Goal: Information Seeking & Learning: Learn about a topic

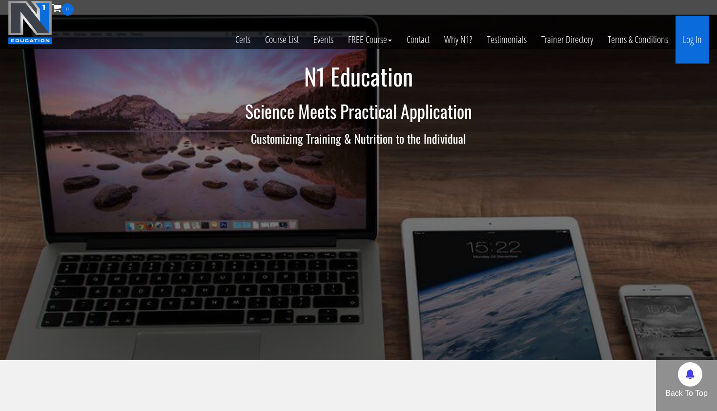
click at [696, 38] on link "Log In" at bounding box center [693, 40] width 34 height 48
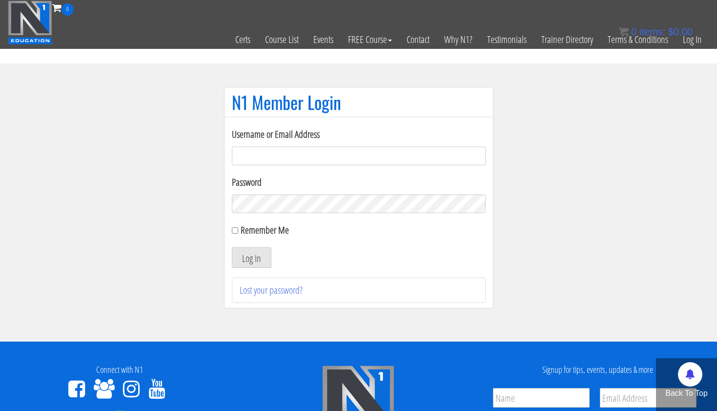
type input "[EMAIL_ADDRESS][DOMAIN_NAME]"
click at [251, 257] on button "Log In" at bounding box center [252, 257] width 40 height 21
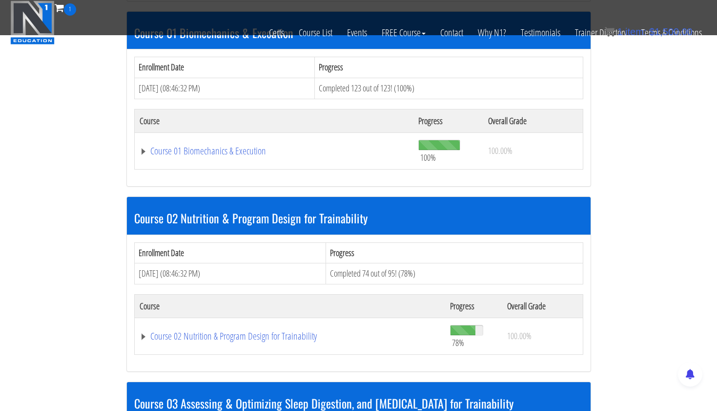
scroll to position [314, 0]
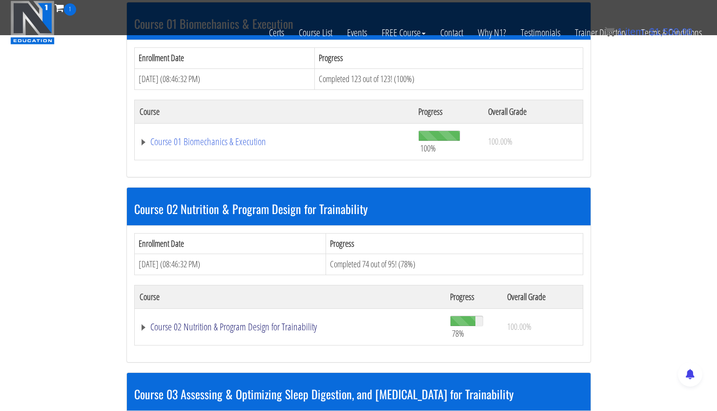
click at [245, 325] on link "Course 02 Nutrition & Program Design for Trainability" at bounding box center [290, 327] width 301 height 10
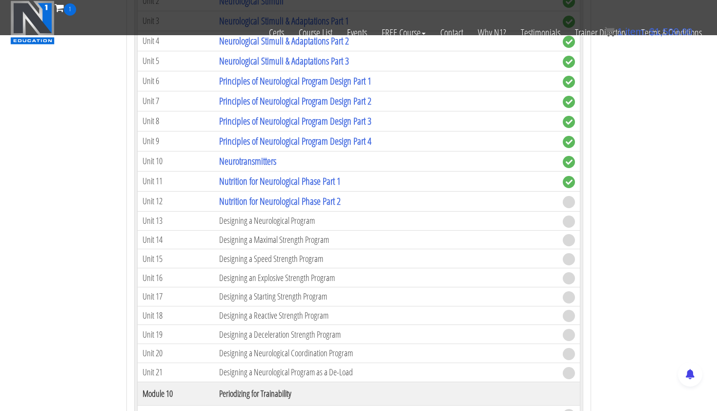
scroll to position [2219, 0]
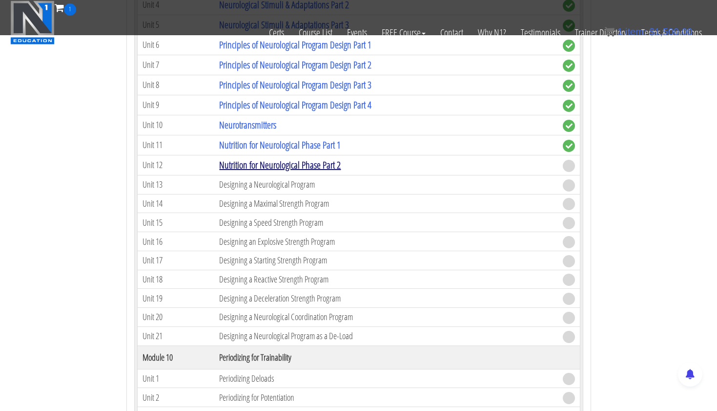
click at [339, 163] on link "Nutrition for Neurological Phase Part 2" at bounding box center [280, 164] width 122 height 13
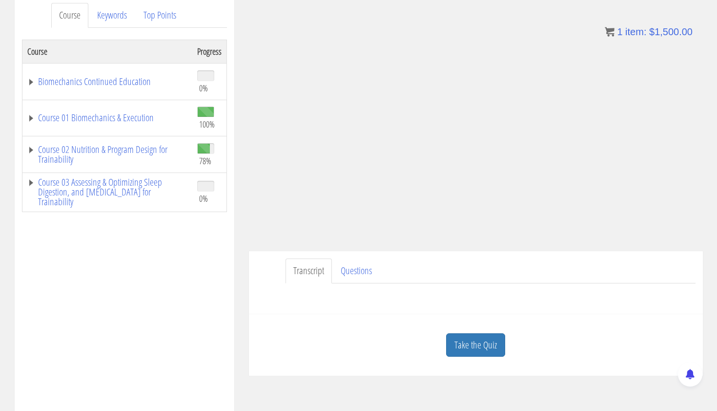
scroll to position [135, 0]
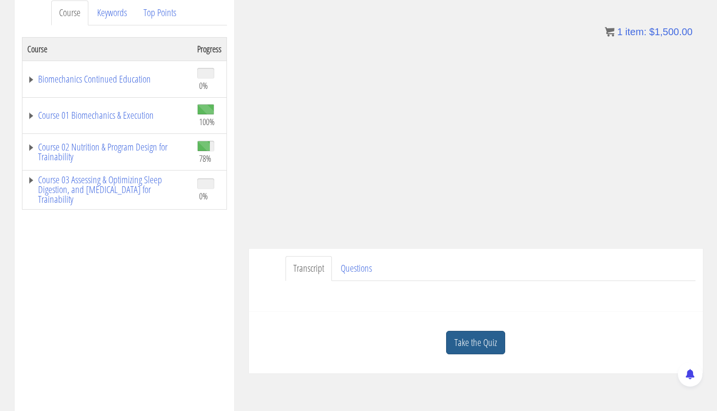
click at [458, 336] on link "Take the Quiz" at bounding box center [475, 343] width 59 height 24
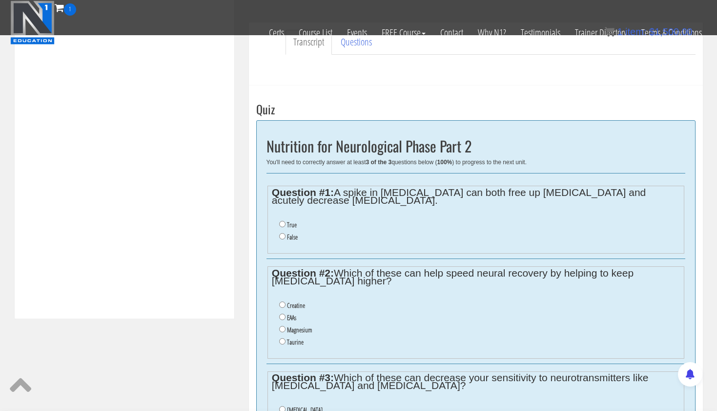
scroll to position [300, 0]
click at [281, 220] on input "True" at bounding box center [282, 223] width 6 height 6
radio input "true"
click at [281, 325] on input "Magnesium" at bounding box center [282, 328] width 6 height 6
radio input "true"
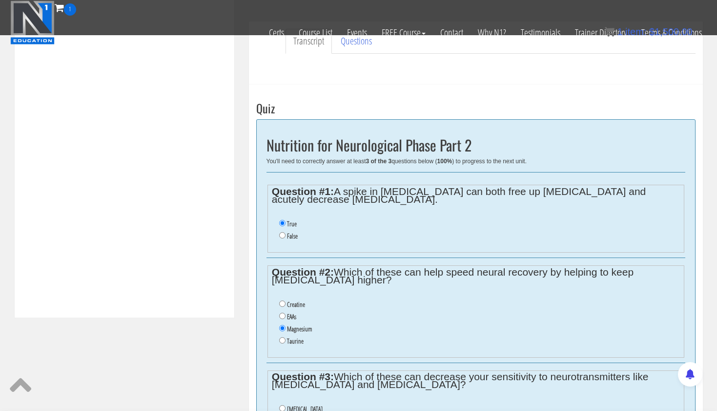
click at [282, 300] on input "Creatine" at bounding box center [282, 303] width 6 height 6
radio input "true"
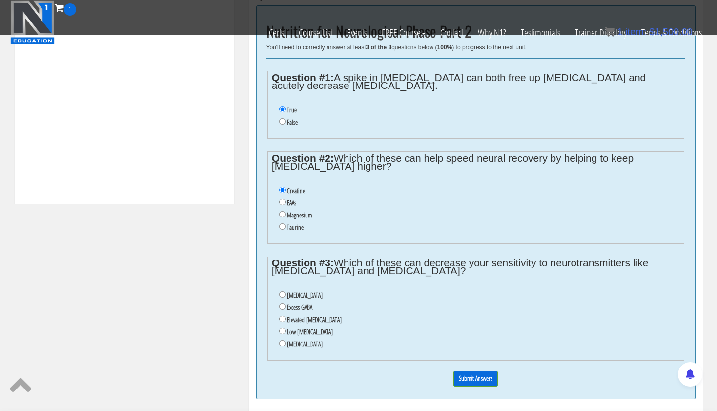
scroll to position [415, 0]
click at [281, 315] on input "Elevated cortisol" at bounding box center [282, 318] width 6 height 6
radio input "true"
click at [465, 370] on input "Submit Answers" at bounding box center [476, 377] width 44 height 15
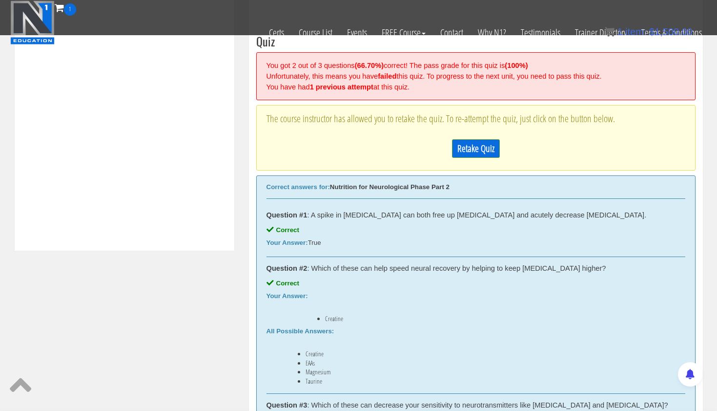
scroll to position [353, 0]
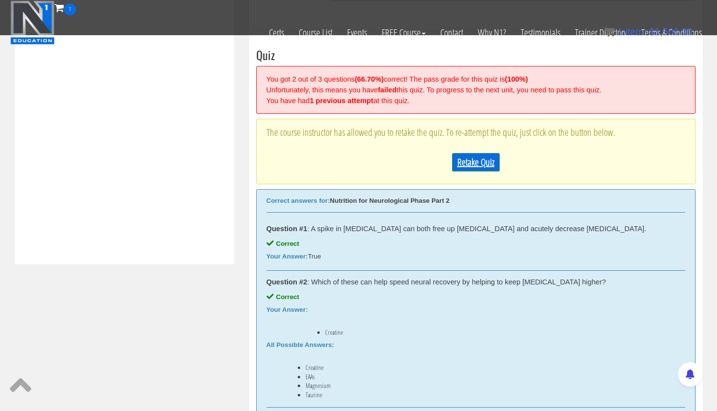
click at [471, 158] on link "Retake Quiz" at bounding box center [476, 162] width 48 height 19
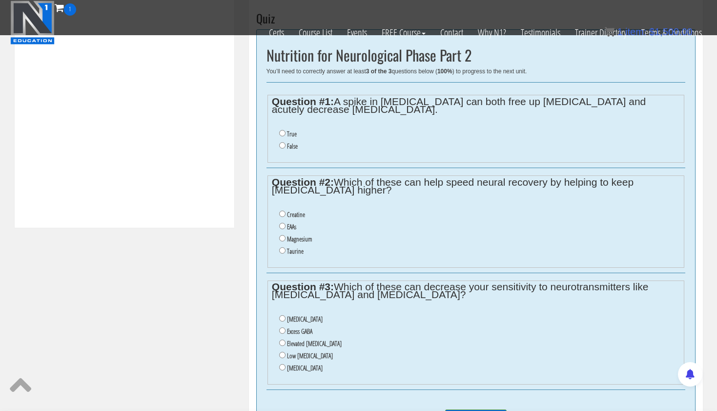
scroll to position [388, 0]
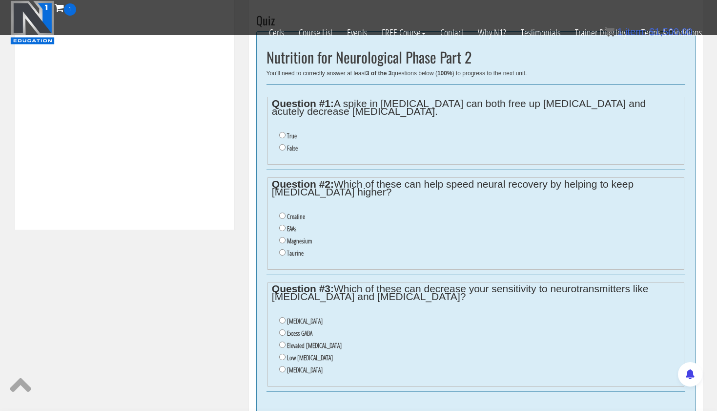
click at [291, 132] on label "True" at bounding box center [292, 136] width 10 height 8
click at [286, 132] on input "True" at bounding box center [282, 135] width 6 height 6
radio input "true"
click at [289, 212] on label "Creatine" at bounding box center [296, 216] width 18 height 8
click at [286, 212] on input "Creatine" at bounding box center [282, 215] width 6 height 6
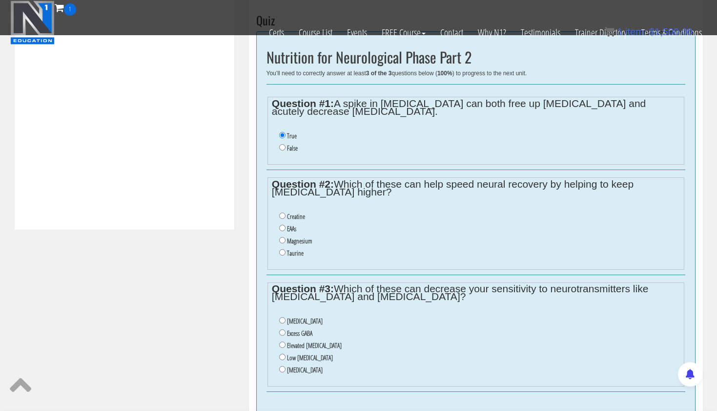
radio input "true"
click at [300, 353] on label "Low serotonin" at bounding box center [310, 357] width 46 height 8
click at [286, 353] on input "Low serotonin" at bounding box center [282, 356] width 6 height 6
radio input "true"
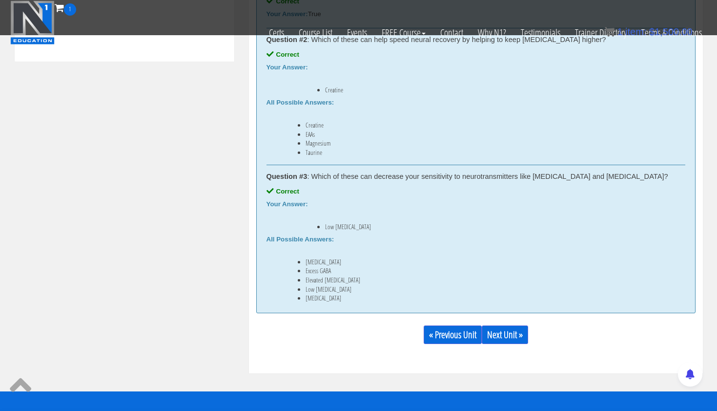
scroll to position [580, 0]
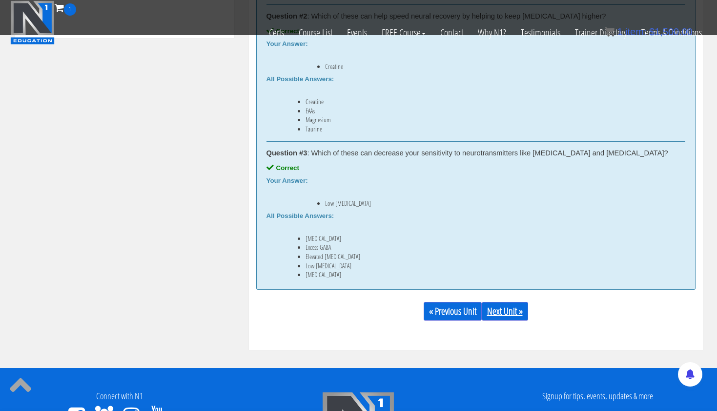
click at [519, 313] on link "Next Unit »" at bounding box center [505, 311] width 46 height 19
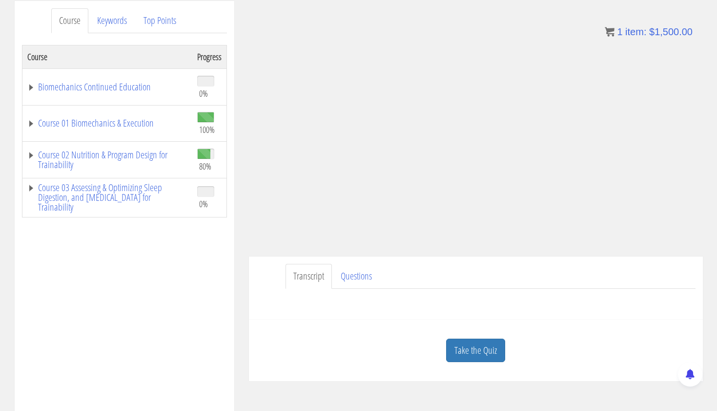
scroll to position [140, 0]
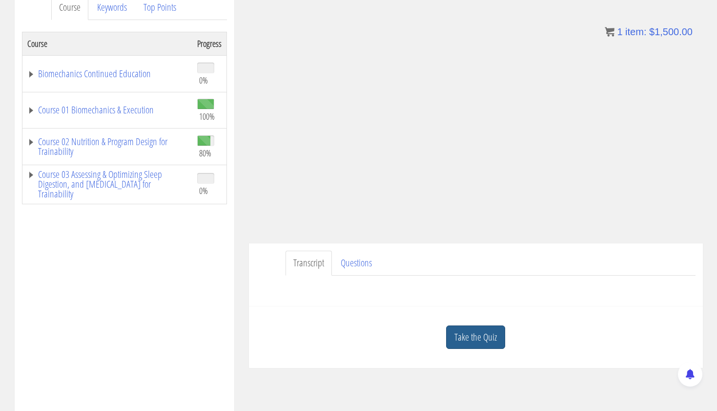
click at [484, 335] on link "Take the Quiz" at bounding box center [475, 337] width 59 height 24
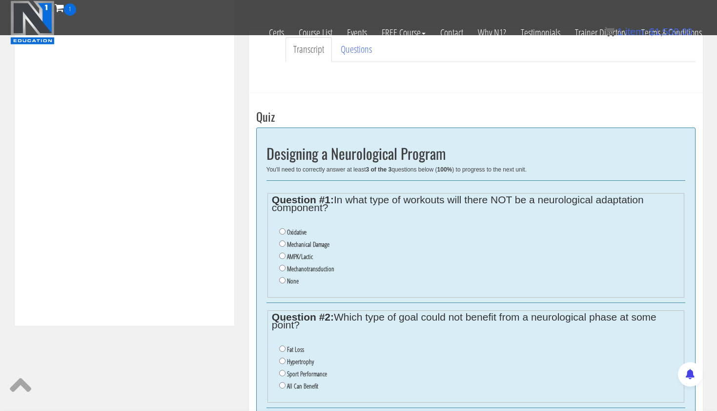
scroll to position [292, 0]
click at [282, 276] on input "None" at bounding box center [282, 279] width 6 height 6
radio input "true"
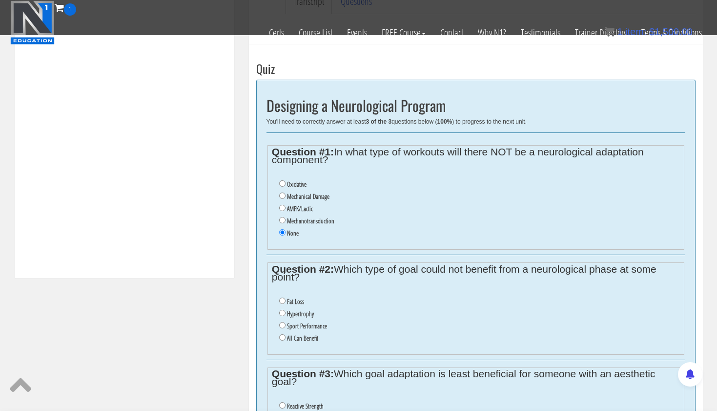
scroll to position [341, 0]
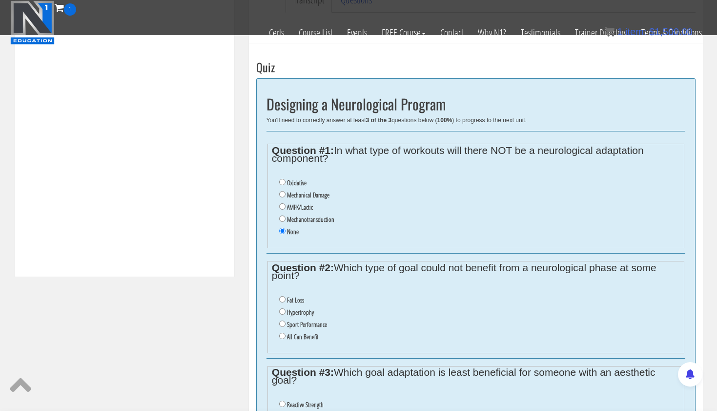
click at [281, 332] on input "All Can Benefit" at bounding box center [282, 335] width 6 height 6
radio input "true"
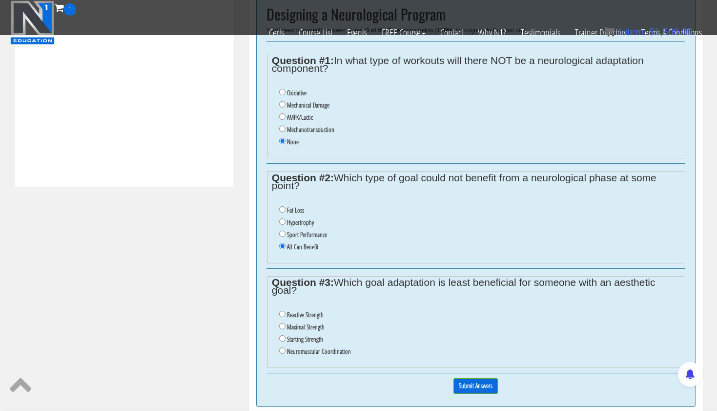
scroll to position [433, 0]
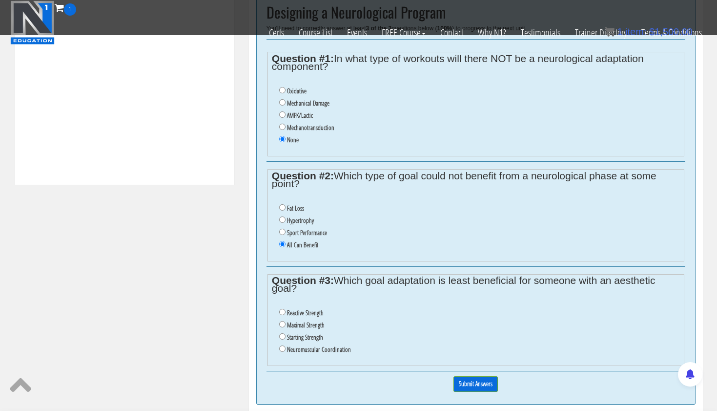
click at [280, 321] on input "Maximal Strength" at bounding box center [282, 324] width 6 height 6
radio input "true"
click at [475, 376] on input "Submit Answers" at bounding box center [476, 383] width 44 height 15
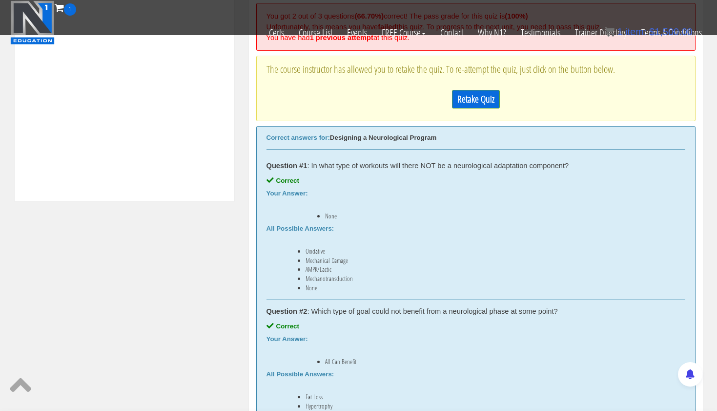
scroll to position [378, 0]
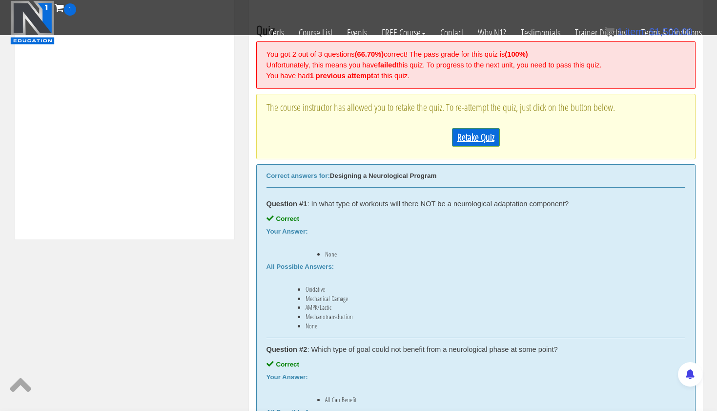
click at [475, 135] on link "Retake Quiz" at bounding box center [476, 137] width 48 height 19
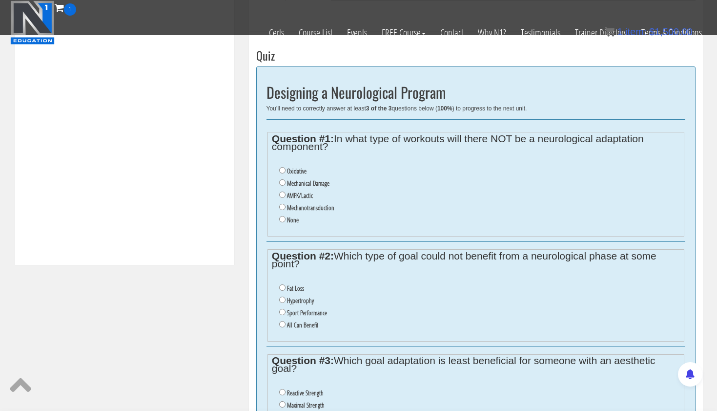
scroll to position [336, 0]
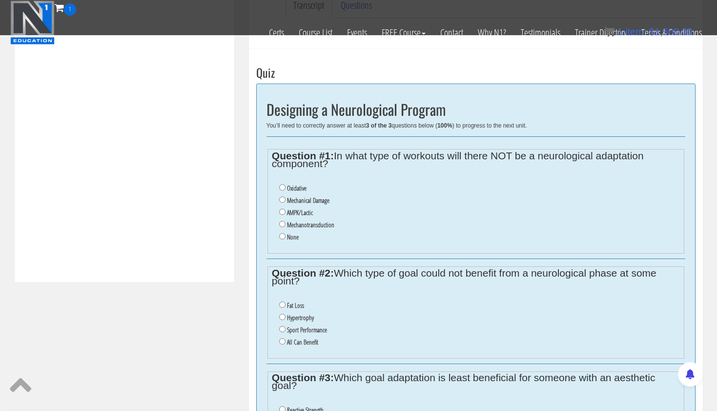
click at [293, 233] on label "None" at bounding box center [293, 237] width 12 height 8
click at [286, 233] on input "None" at bounding box center [282, 236] width 6 height 6
radio input "true"
click at [294, 338] on label "All Can Benefit" at bounding box center [302, 342] width 31 height 8
click at [286, 338] on input "All Can Benefit" at bounding box center [282, 341] width 6 height 6
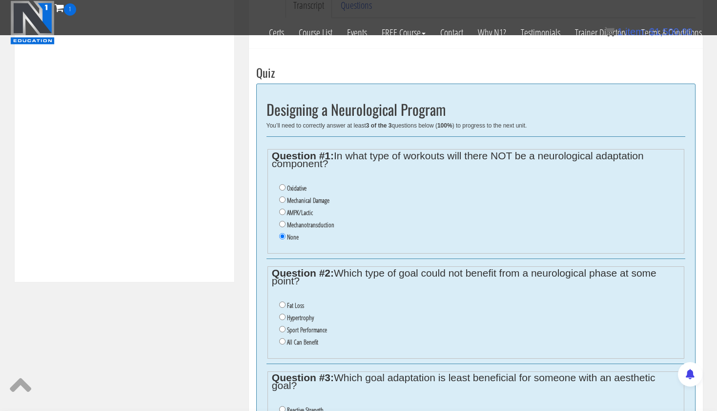
radio input "true"
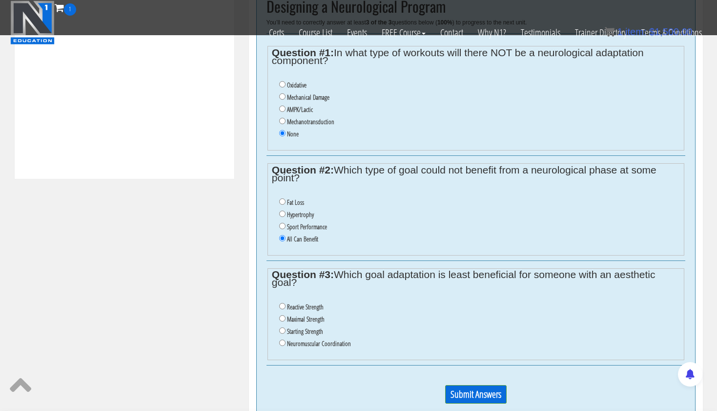
scroll to position [440, 0]
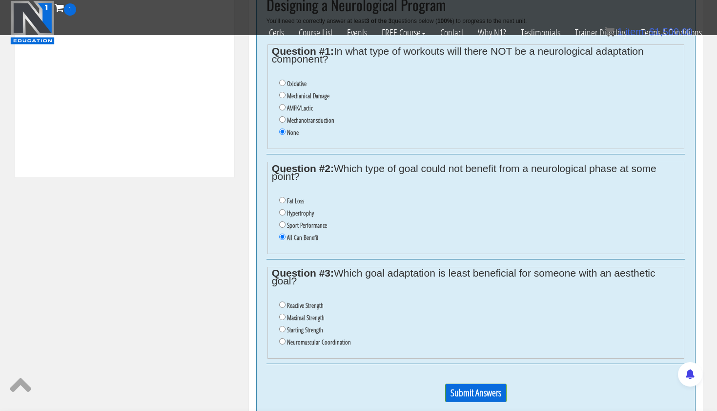
click at [282, 326] on input "Starting Strength" at bounding box center [282, 329] width 6 height 6
radio input "true"
click at [474, 383] on input "Submit Answers" at bounding box center [476, 392] width 62 height 19
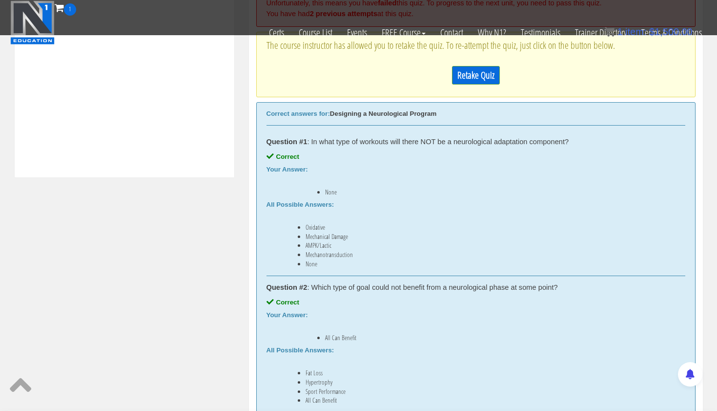
scroll to position [370, 0]
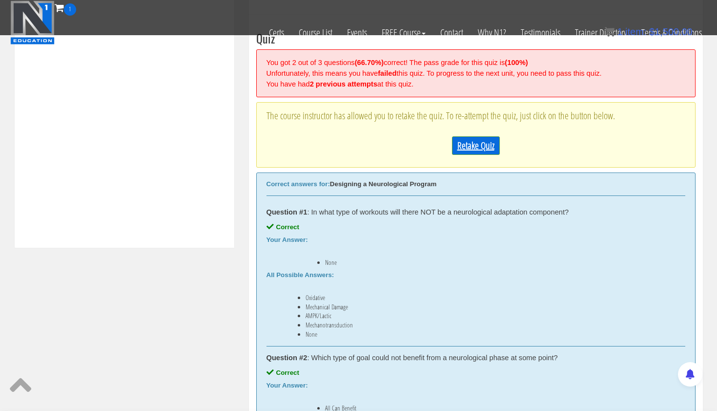
click at [478, 137] on link "Retake Quiz" at bounding box center [476, 145] width 48 height 19
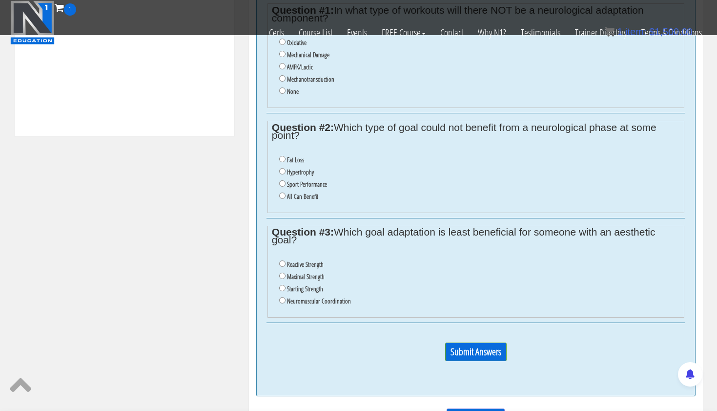
scroll to position [481, 0]
click at [292, 87] on label "None" at bounding box center [293, 91] width 12 height 8
click at [286, 87] on input "None" at bounding box center [282, 90] width 6 height 6
radio input "true"
click at [300, 192] on label "All Can Benefit" at bounding box center [302, 196] width 31 height 8
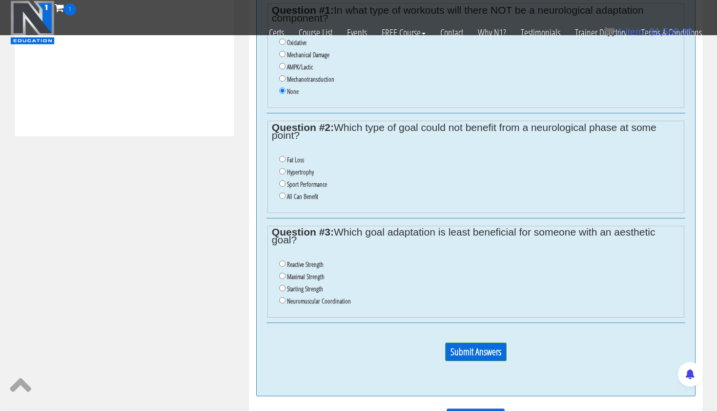
click at [286, 192] on input "All Can Benefit" at bounding box center [282, 195] width 6 height 6
radio input "true"
click at [296, 297] on label "Neuromuscular Coordination" at bounding box center [319, 301] width 64 height 8
click at [286, 297] on input "Neuromuscular Coordination" at bounding box center [282, 300] width 6 height 6
radio input "true"
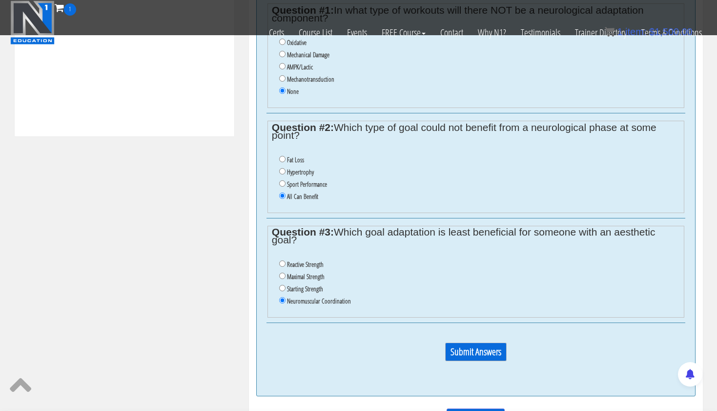
click at [471, 342] on input "Submit Answers" at bounding box center [476, 351] width 62 height 19
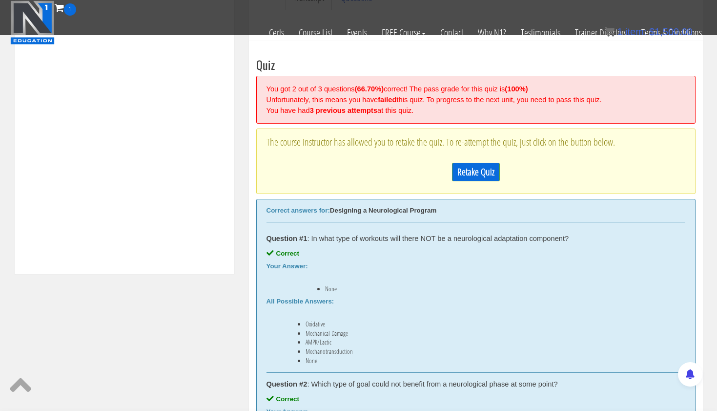
scroll to position [327, 0]
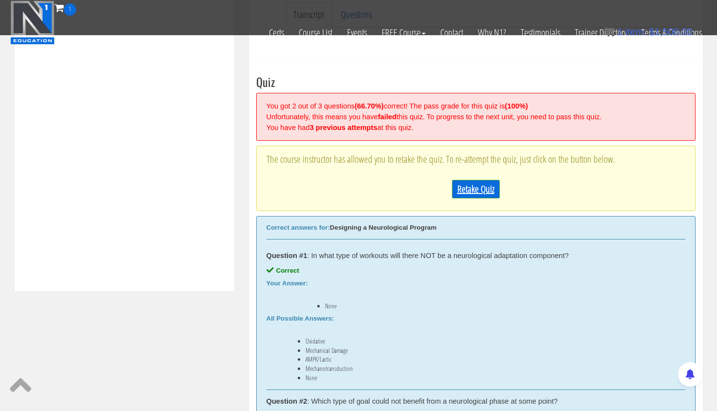
click at [496, 180] on link "Retake Quiz" at bounding box center [476, 189] width 48 height 19
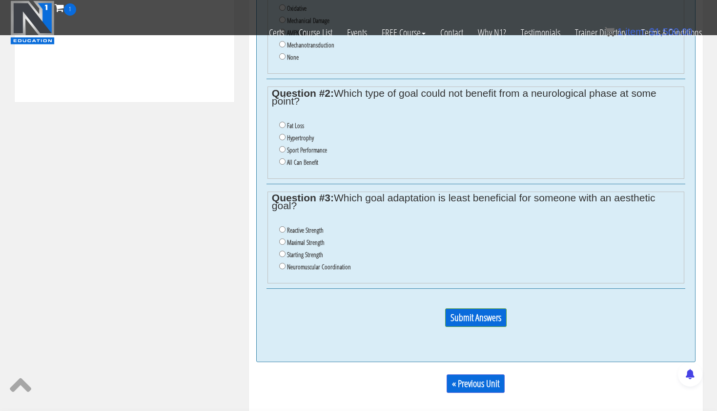
scroll to position [502, 0]
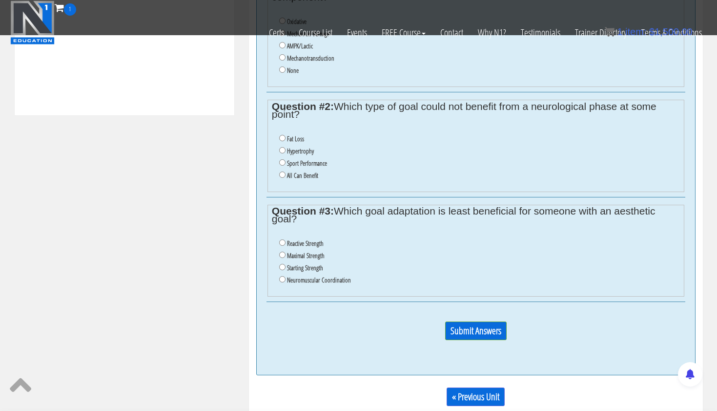
click at [290, 66] on label "None" at bounding box center [293, 70] width 12 height 8
click at [286, 66] on input "None" at bounding box center [282, 69] width 6 height 6
radio input "true"
click at [298, 171] on label "All Can Benefit" at bounding box center [302, 175] width 31 height 8
click at [286, 171] on input "All Can Benefit" at bounding box center [282, 174] width 6 height 6
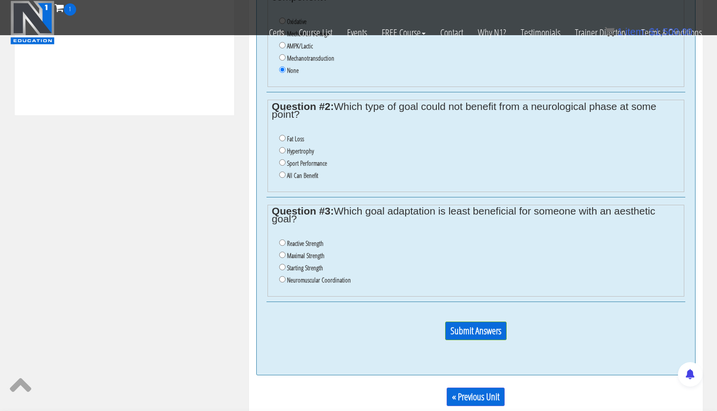
radio input "true"
click at [323, 239] on label "Reactive Strength" at bounding box center [305, 243] width 37 height 8
click at [286, 239] on input "Reactive Strength" at bounding box center [282, 242] width 6 height 6
radio input "true"
click at [464, 321] on input "Submit Answers" at bounding box center [476, 330] width 62 height 19
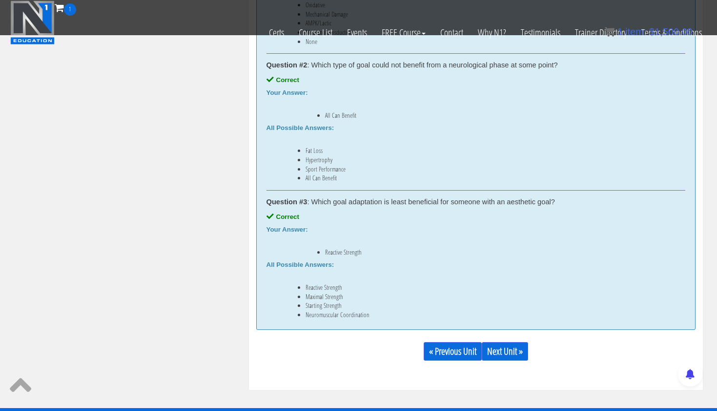
scroll to position [639, 0]
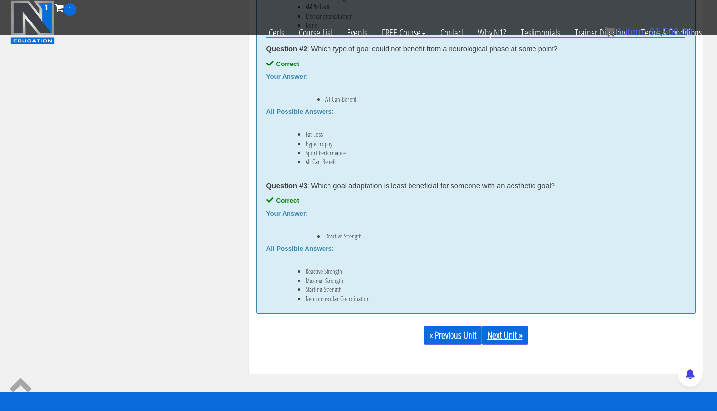
click at [513, 335] on link "Next Unit »" at bounding box center [505, 335] width 46 height 19
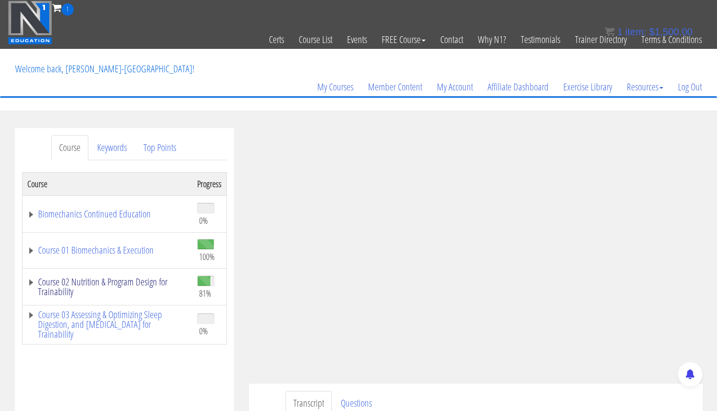
click at [140, 282] on link "Course 02 Nutrition & Program Design for Trainability" at bounding box center [107, 287] width 160 height 20
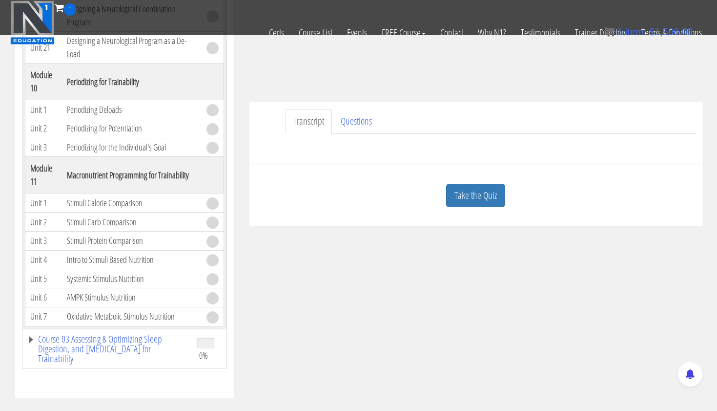
scroll to position [222, 0]
